Goal: Information Seeking & Learning: Learn about a topic

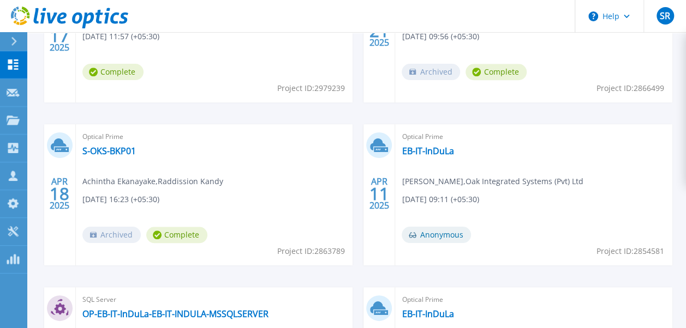
scroll to position [258, 0]
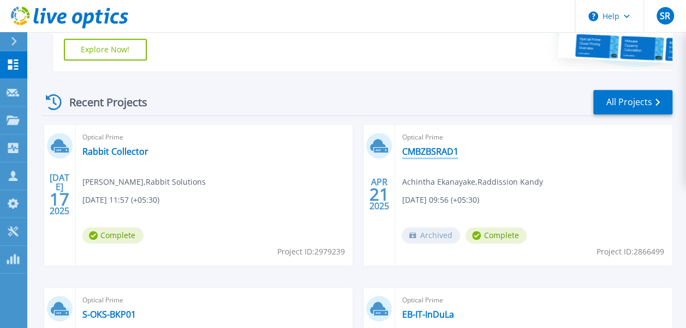
click at [432, 147] on link "CMBZBSRAD1" at bounding box center [430, 151] width 56 height 11
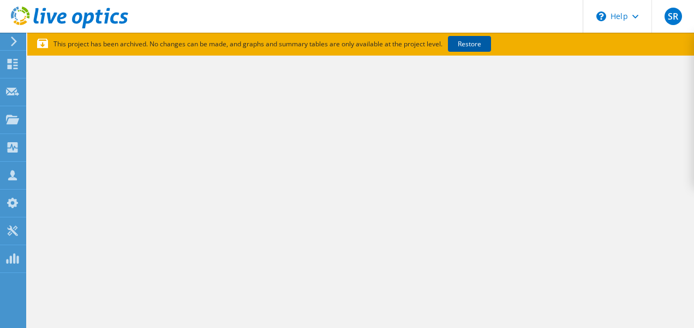
click at [448, 44] on link "Restore" at bounding box center [469, 44] width 43 height 16
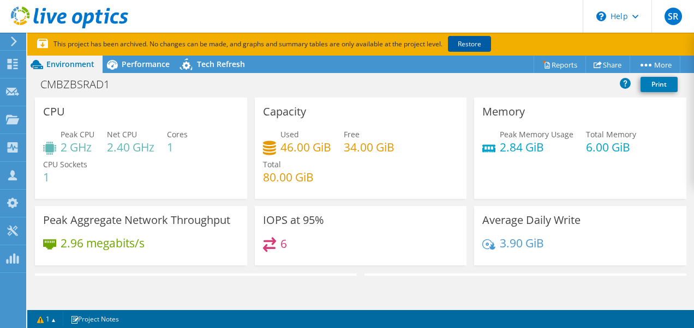
click at [464, 46] on link "Restore" at bounding box center [469, 44] width 43 height 16
click at [14, 43] on use at bounding box center [14, 42] width 6 height 10
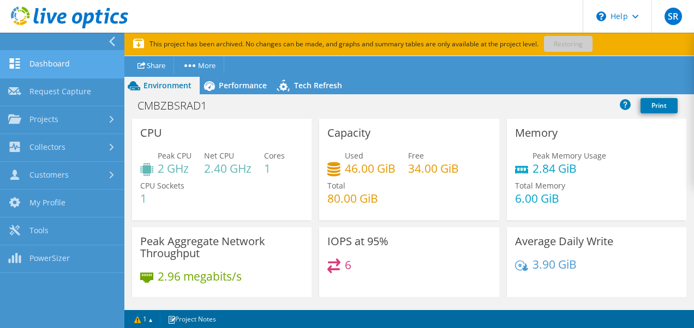
click at [32, 58] on link "Dashboard" at bounding box center [62, 65] width 124 height 28
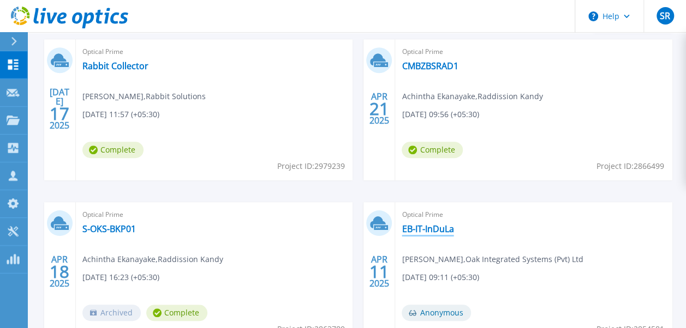
scroll to position [327, 0]
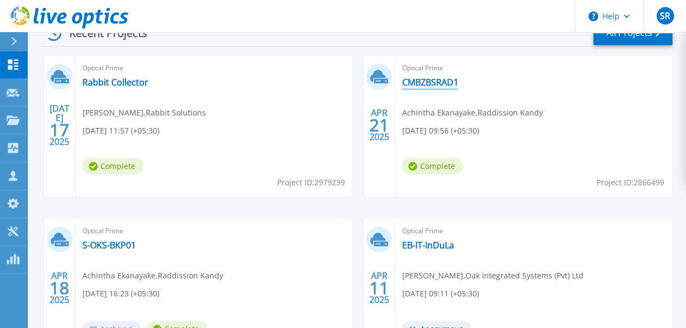
click at [415, 84] on link "CMBZBSRAD1" at bounding box center [430, 82] width 56 height 11
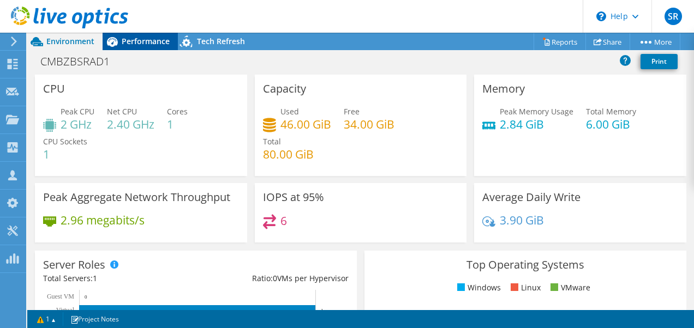
click at [141, 47] on div "Performance" at bounding box center [140, 41] width 75 height 17
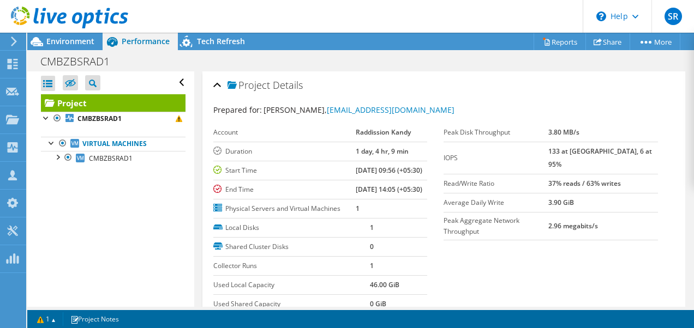
click at [16, 42] on use at bounding box center [14, 42] width 6 height 10
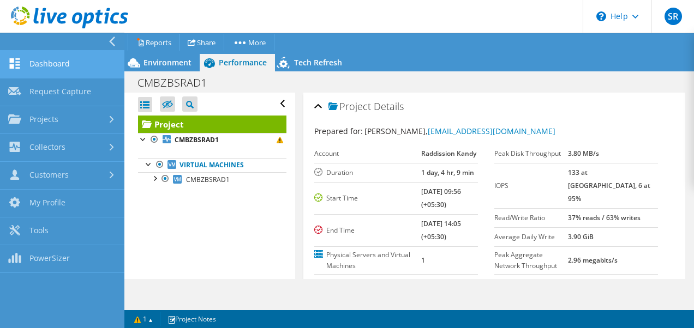
click at [50, 64] on link "Dashboard" at bounding box center [62, 65] width 124 height 28
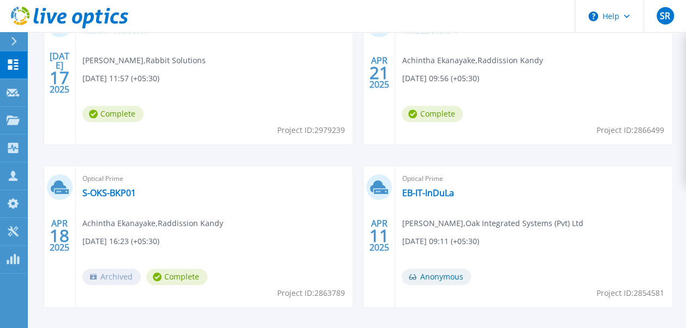
scroll to position [436, 0]
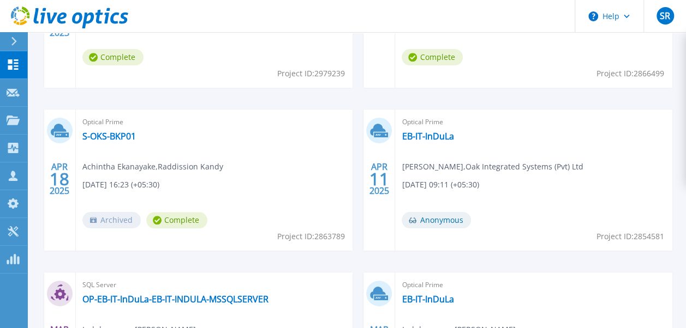
click at [169, 221] on span "Complete" at bounding box center [176, 220] width 61 height 16
click at [106, 137] on link "S-OKS-BKP01" at bounding box center [108, 136] width 53 height 11
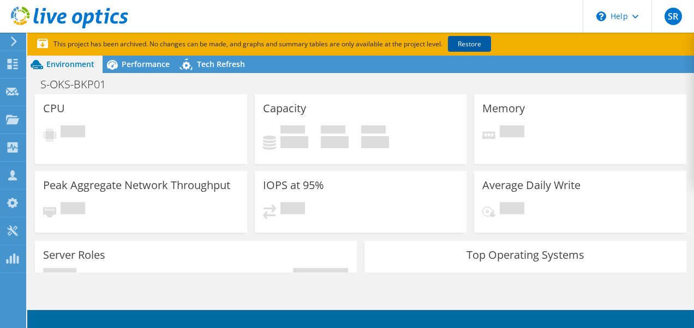
click at [464, 47] on link "Restore" at bounding box center [469, 44] width 43 height 16
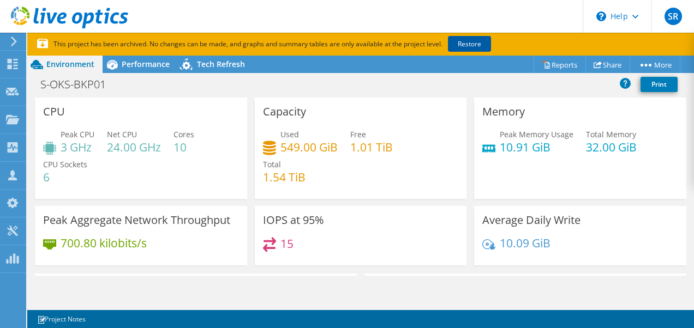
click at [475, 49] on link "Restore" at bounding box center [469, 44] width 43 height 16
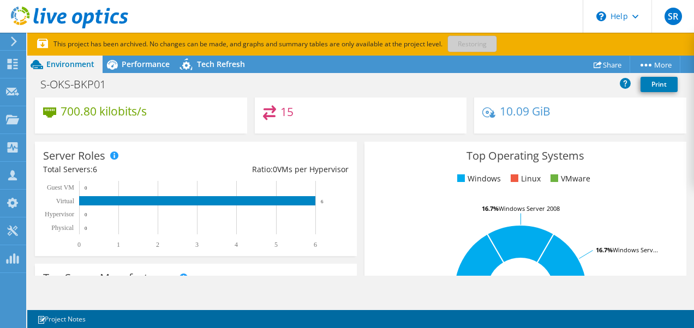
scroll to position [55, 0]
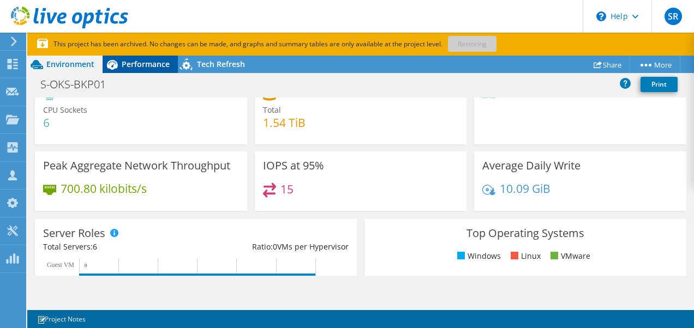
click at [142, 67] on span "Performance" at bounding box center [146, 64] width 48 height 10
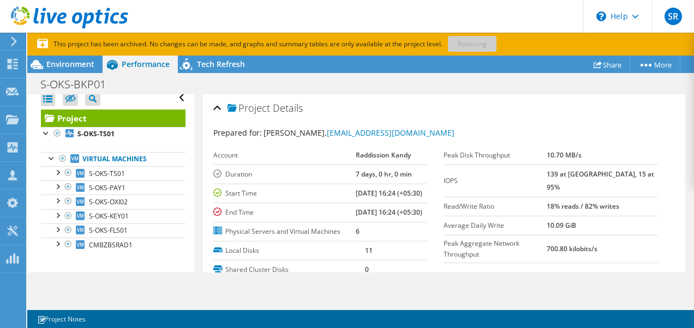
scroll to position [9, 0]
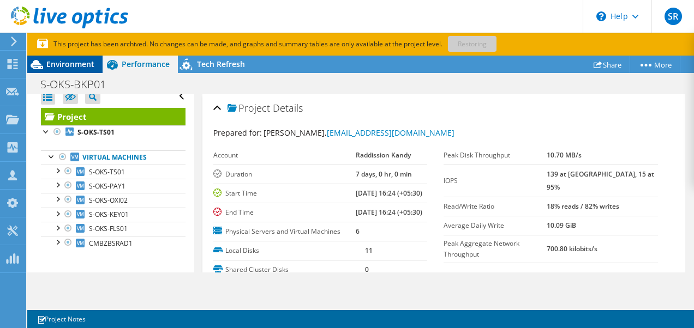
click at [55, 60] on span "Environment" at bounding box center [70, 64] width 48 height 10
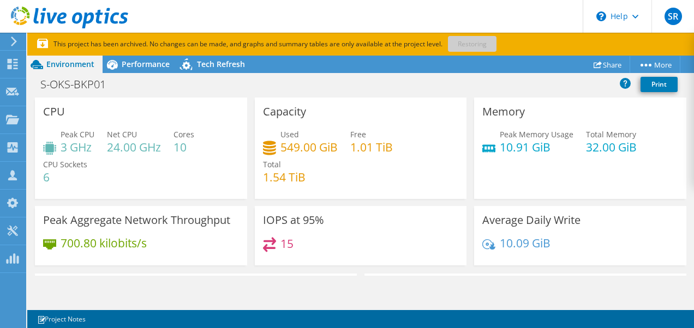
click at [9, 39] on div at bounding box center [12, 42] width 12 height 10
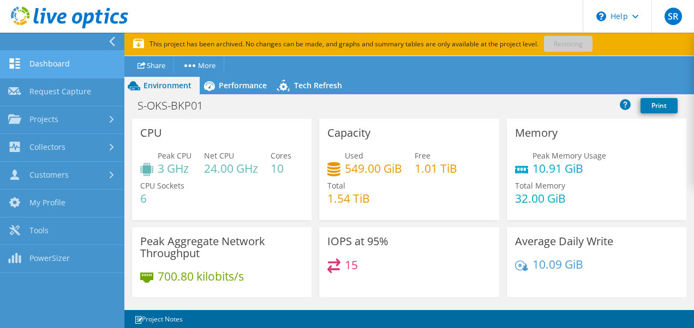
click at [46, 65] on link "Dashboard" at bounding box center [62, 65] width 124 height 28
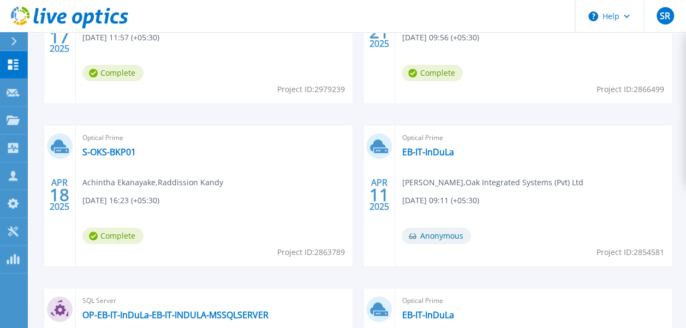
scroll to position [436, 0]
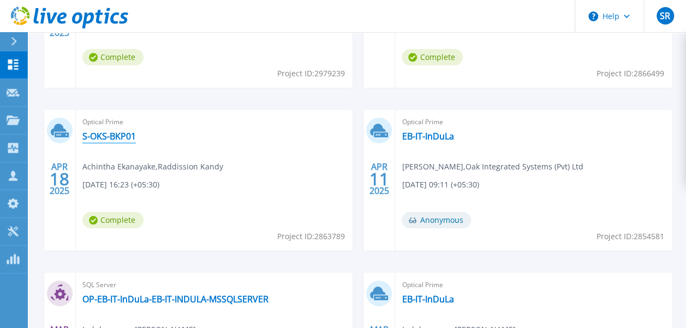
click at [119, 135] on link "S-OKS-BKP01" at bounding box center [108, 136] width 53 height 11
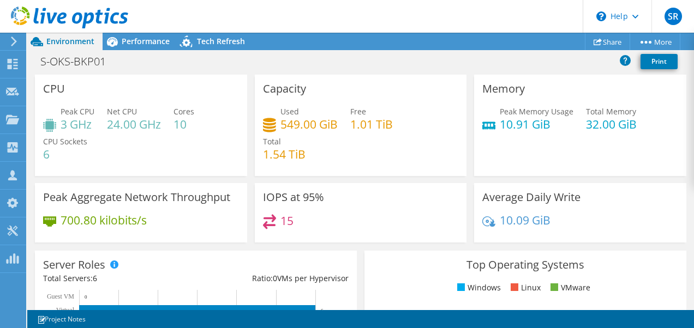
click at [148, 32] on header "SR Channel Partner [PERSON_NAME] [PERSON_NAME][EMAIL_ADDRESS][DOMAIN_NAME] Oak …" at bounding box center [347, 16] width 694 height 33
click at [149, 41] on span "Performance" at bounding box center [146, 41] width 48 height 10
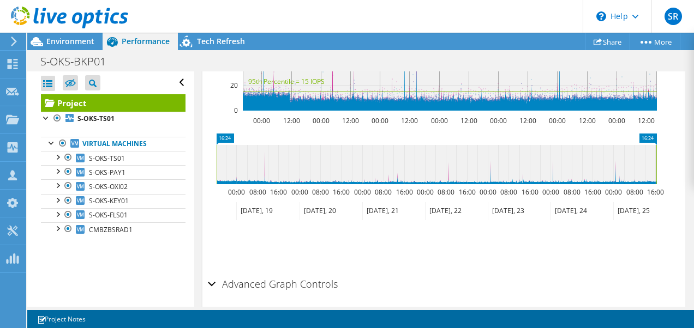
scroll to position [564, 0]
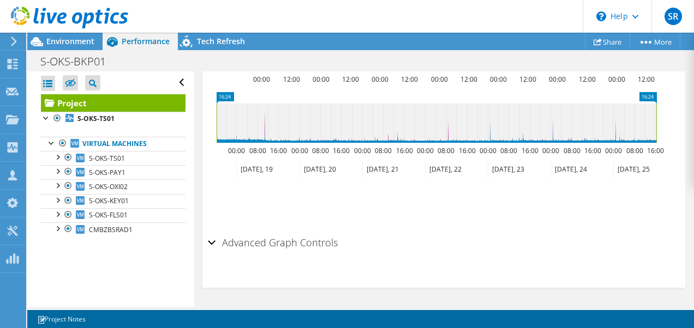
click at [211, 242] on div "Advanced Graph Controls" at bounding box center [444, 243] width 472 height 23
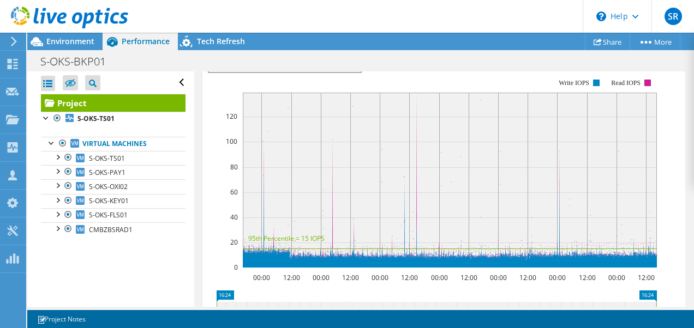
scroll to position [225, 0]
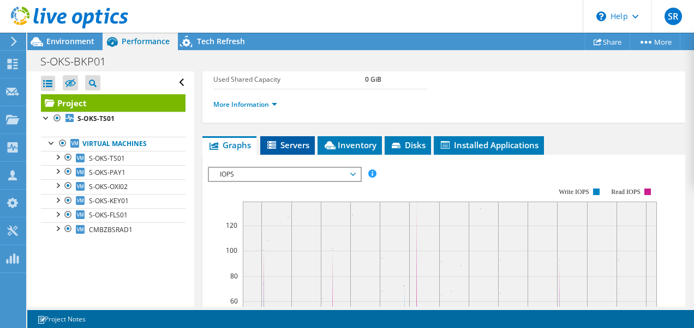
click at [288, 151] on span "Servers" at bounding box center [288, 145] width 44 height 11
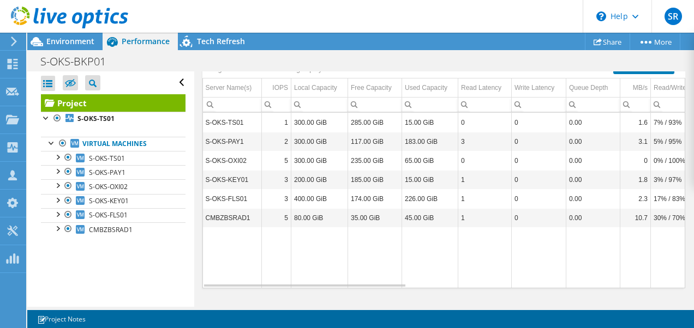
scroll to position [269, 0]
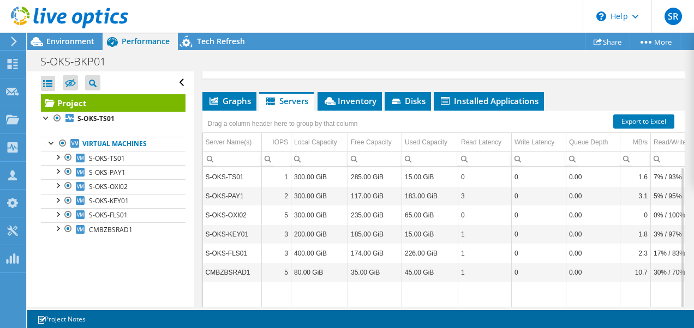
click at [351, 123] on div "Project Details Prepared for: [PERSON_NAME], [EMAIL_ADDRESS][DOMAIN_NAME] Accou…" at bounding box center [444, 94] width 500 height 582
click at [351, 106] on span "Inventory" at bounding box center [349, 100] width 53 height 11
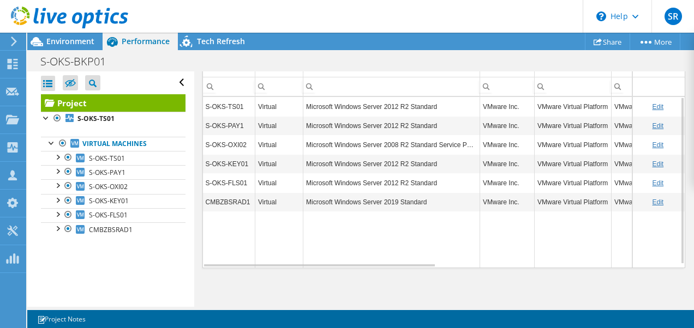
scroll to position [324, 0]
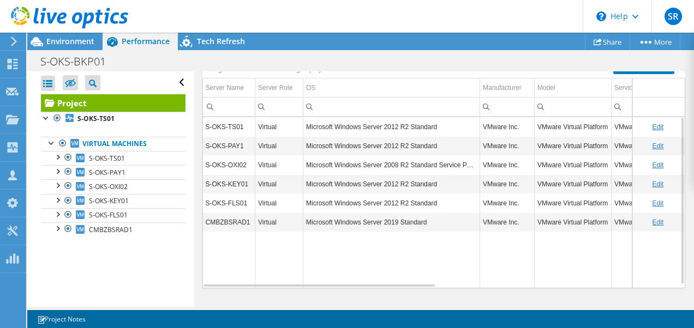
click at [402, 51] on icon at bounding box center [397, 47] width 11 height 7
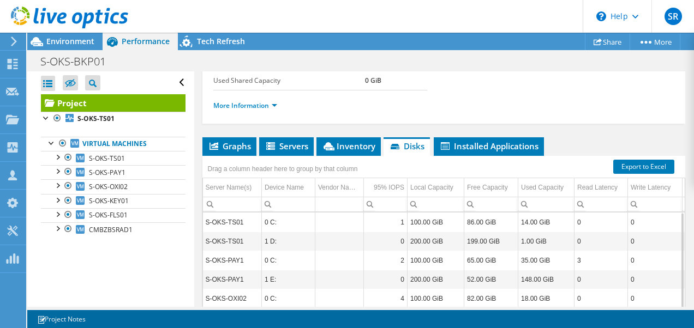
scroll to position [214, 0]
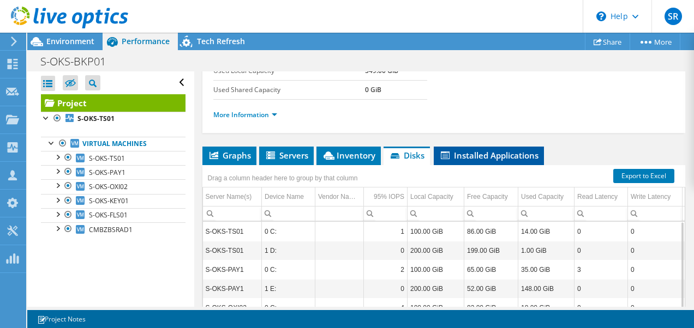
click at [481, 161] on span "Installed Applications" at bounding box center [488, 155] width 99 height 11
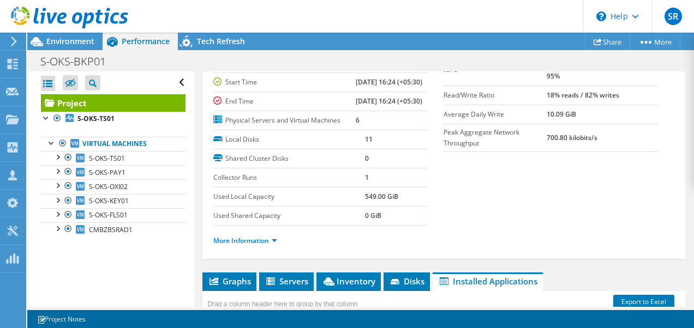
scroll to position [0, 0]
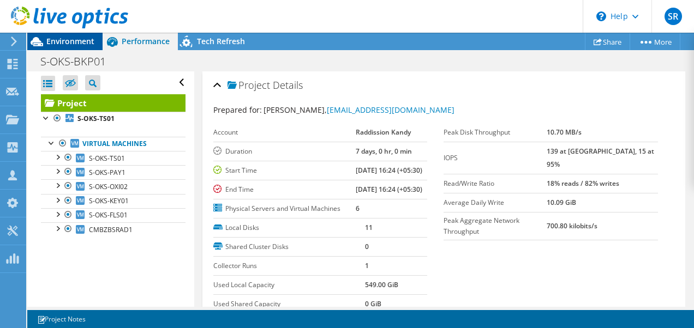
click at [76, 44] on span "Environment" at bounding box center [70, 41] width 48 height 10
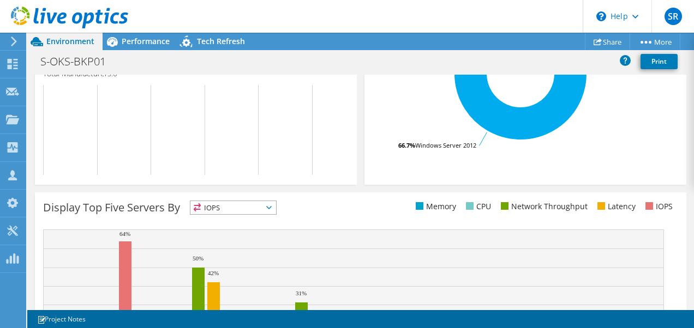
scroll to position [429, 0]
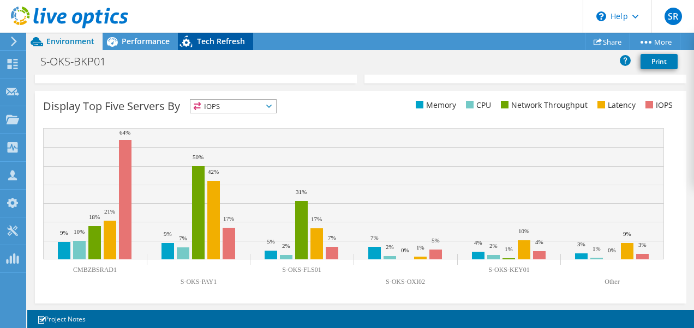
click at [193, 36] on icon at bounding box center [187, 43] width 19 height 22
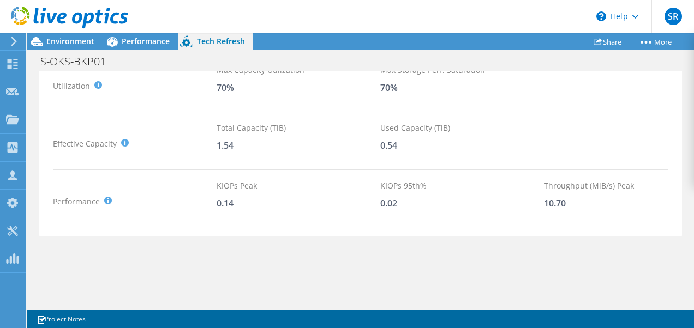
scroll to position [109, 0]
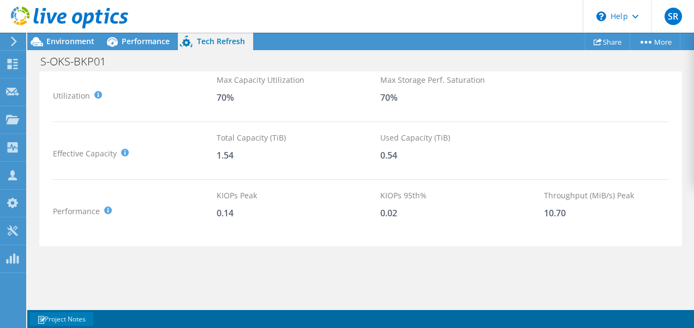
click at [65, 318] on link "Project Notes" at bounding box center [61, 320] width 64 height 14
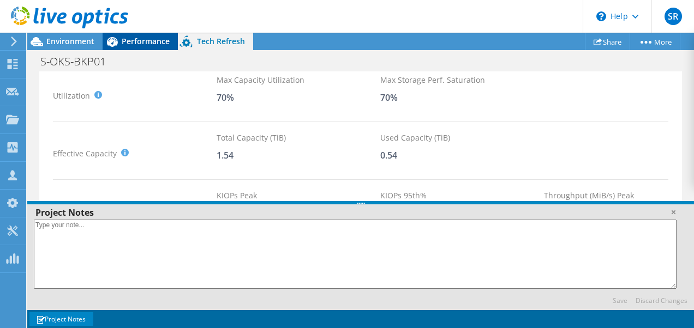
click at [143, 37] on span "Performance" at bounding box center [146, 41] width 48 height 10
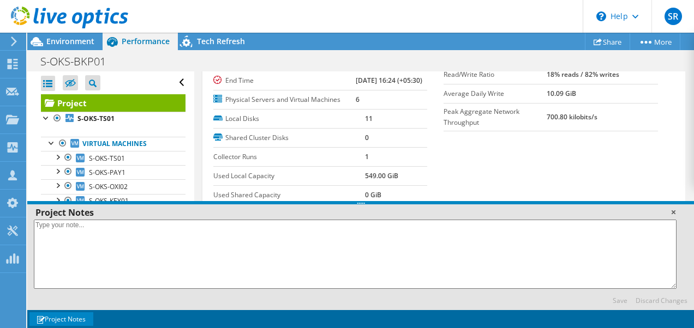
click at [678, 213] on link at bounding box center [673, 212] width 11 height 11
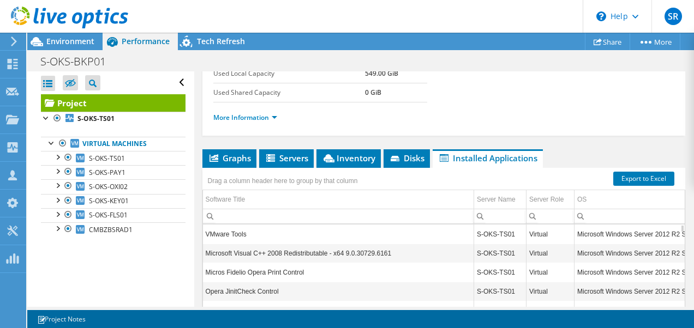
scroll to position [324, 0]
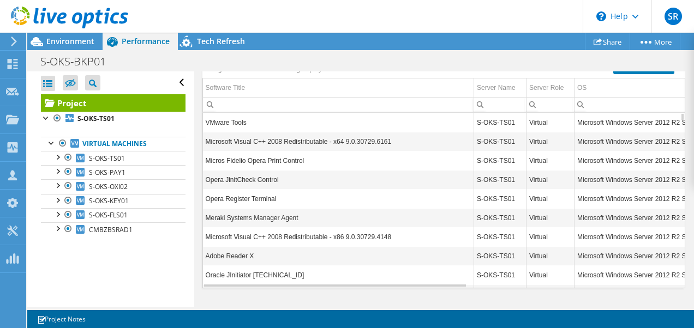
click at [214, 50] on icon at bounding box center [213, 47] width 9 height 8
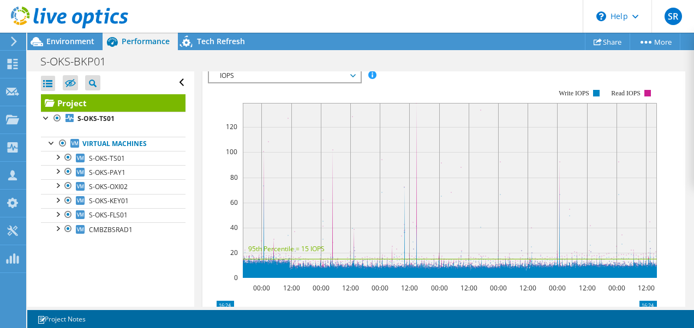
click at [323, 82] on span "IOPS" at bounding box center [284, 75] width 140 height 13
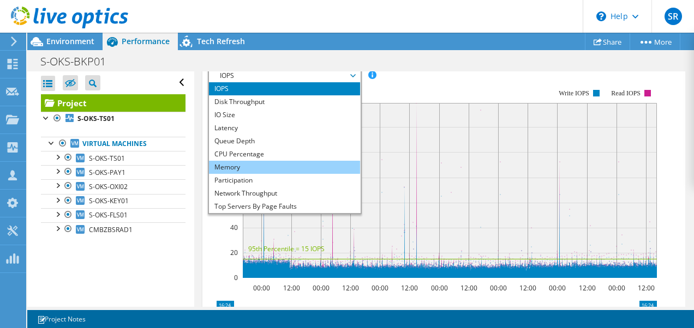
click at [253, 174] on li "Memory" at bounding box center [284, 167] width 151 height 13
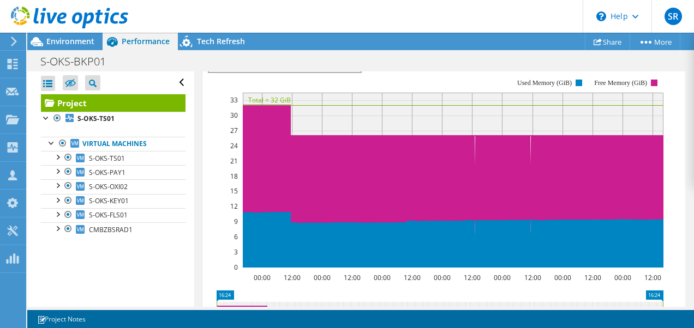
scroll to position [279, 0]
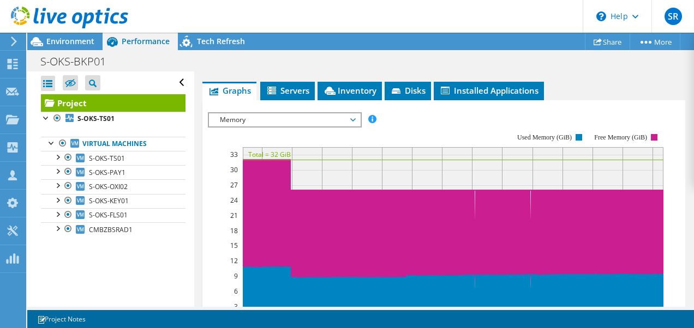
click at [266, 127] on span "Memory" at bounding box center [284, 119] width 140 height 13
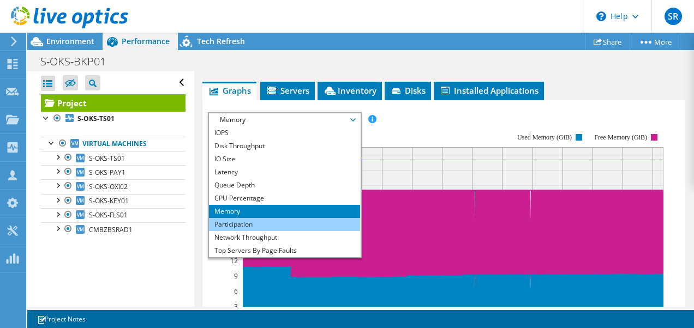
click at [249, 231] on li "Participation" at bounding box center [284, 224] width 151 height 13
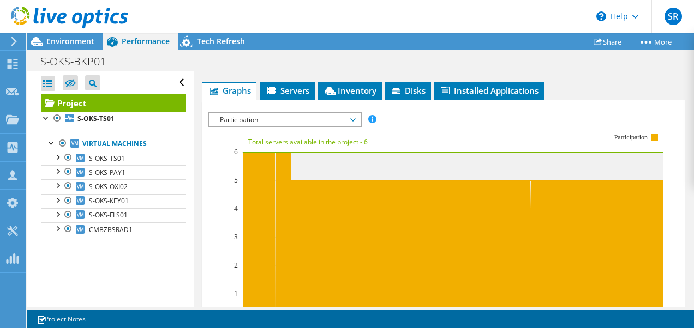
click at [283, 127] on span "Participation" at bounding box center [284, 119] width 140 height 13
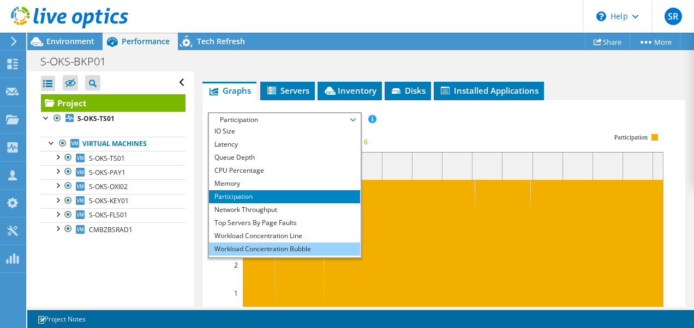
scroll to position [39, 0]
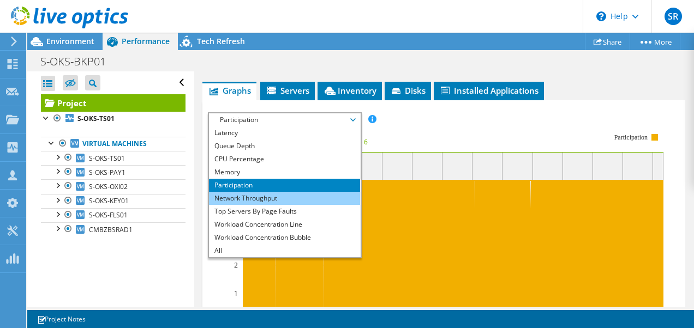
click at [256, 205] on li "Network Throughput" at bounding box center [284, 198] width 151 height 13
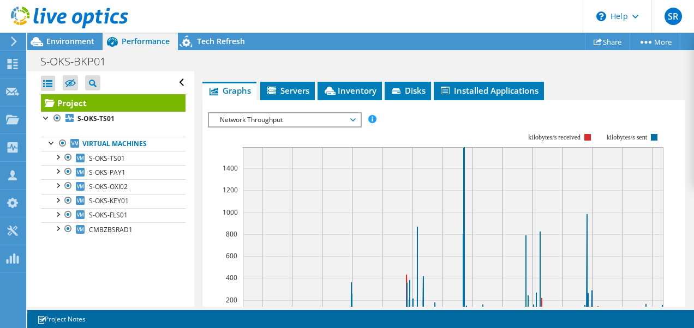
click at [277, 127] on span "Network Throughput" at bounding box center [284, 119] width 140 height 13
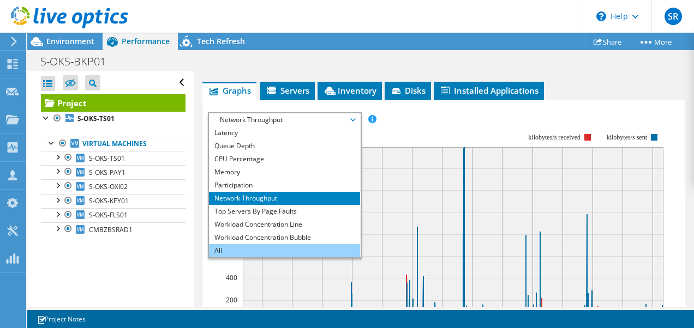
click at [251, 257] on li "All" at bounding box center [284, 250] width 151 height 13
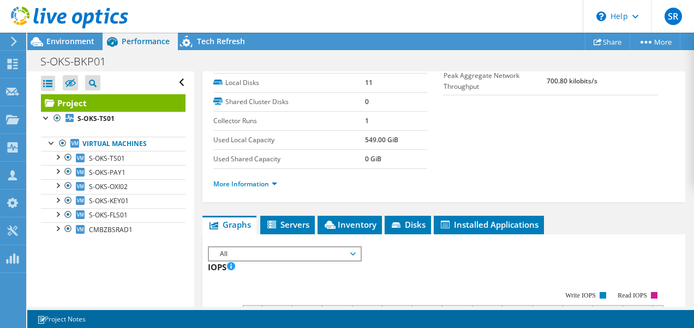
scroll to position [203, 0]
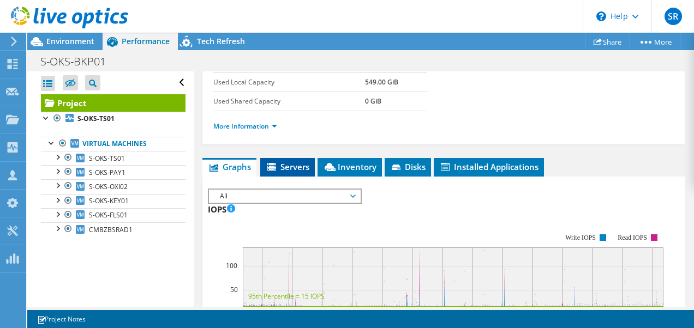
click at [285, 177] on li "Servers" at bounding box center [287, 167] width 55 height 19
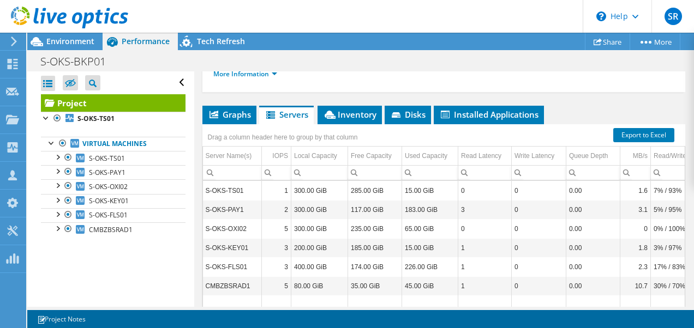
scroll to position [312, 0]
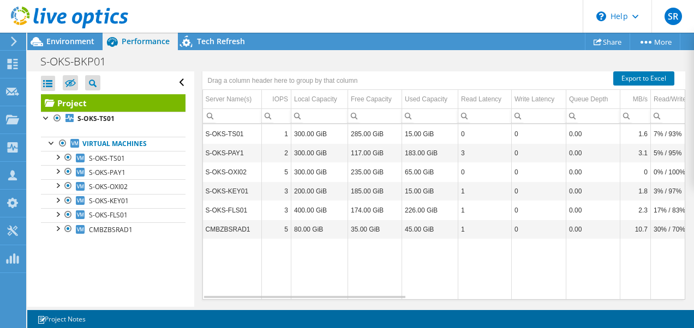
click at [351, 63] on span "Inventory" at bounding box center [349, 57] width 53 height 11
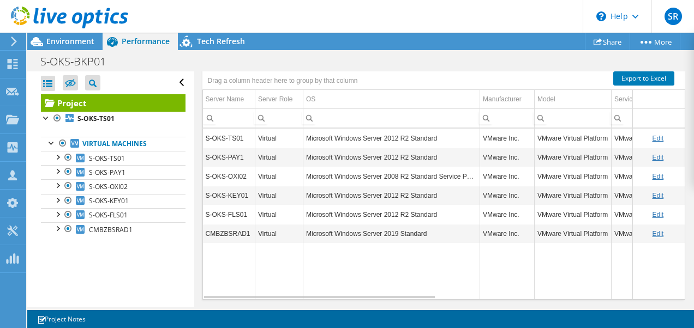
click at [405, 63] on span "Disks" at bounding box center [407, 57] width 35 height 11
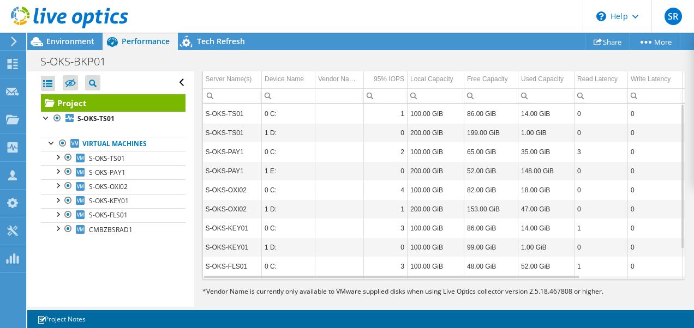
scroll to position [269, 0]
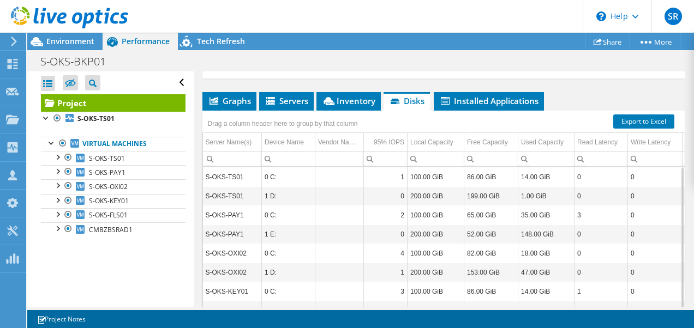
click at [474, 122] on div "Project Details Prepared for: [PERSON_NAME], [EMAIL_ADDRESS][DOMAIN_NAME] Accou…" at bounding box center [444, 94] width 500 height 582
click at [469, 106] on span "Installed Applications" at bounding box center [488, 100] width 99 height 11
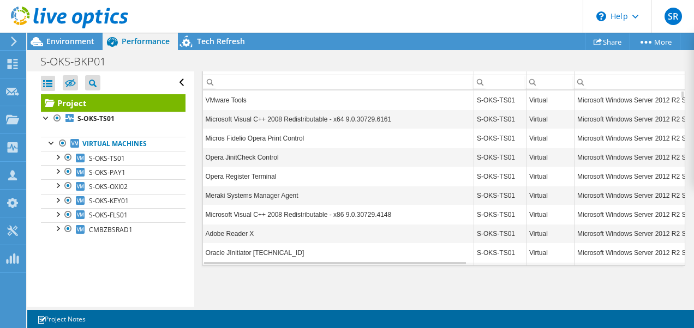
scroll to position [378, 0]
click at [61, 155] on div at bounding box center [57, 156] width 11 height 11
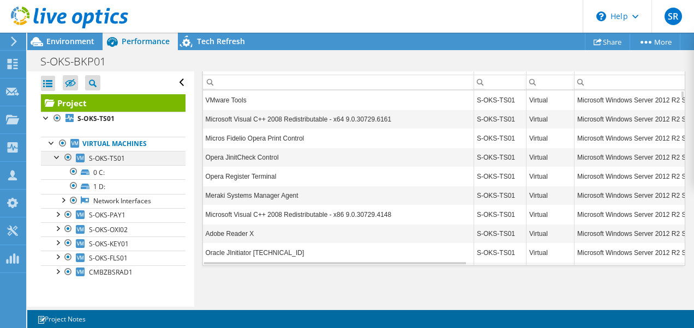
click at [64, 155] on div at bounding box center [68, 157] width 11 height 13
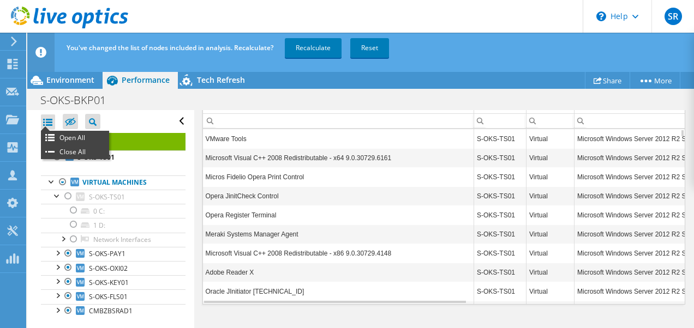
click at [55, 121] on div at bounding box center [48, 122] width 14 height 15
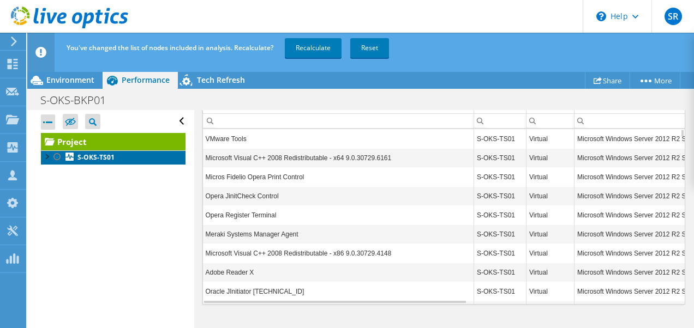
click at [101, 155] on b "S-OKS-TS01" at bounding box center [95, 157] width 37 height 9
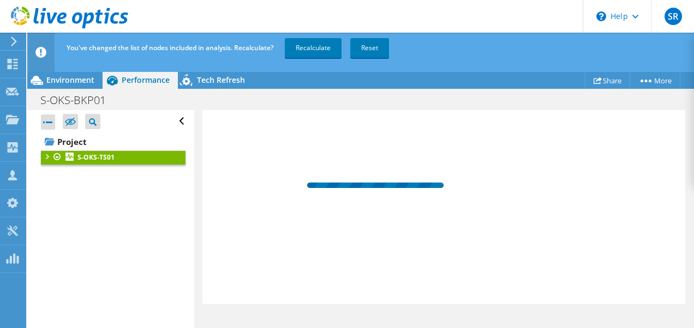
scroll to position [313, 0]
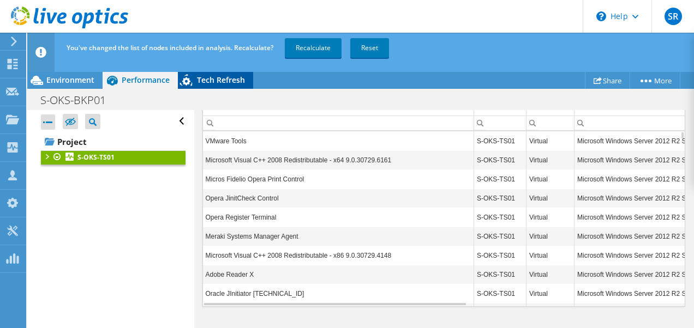
click at [205, 77] on span "Tech Refresh" at bounding box center [221, 80] width 48 height 10
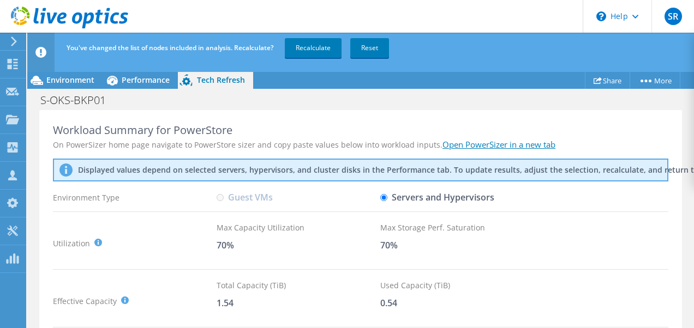
click at [319, 48] on link "Recalculate" at bounding box center [313, 48] width 57 height 20
